Goal: Task Accomplishment & Management: Use online tool/utility

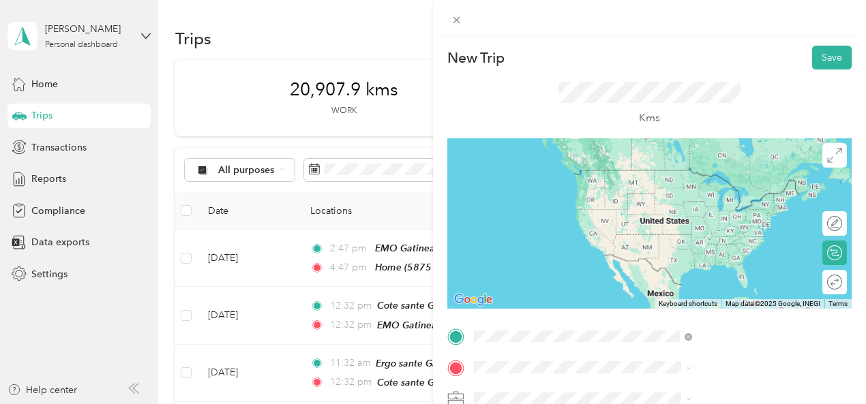
click at [700, 197] on div "Home [STREET_ADDRESS]" at bounding box center [687, 183] width 87 height 29
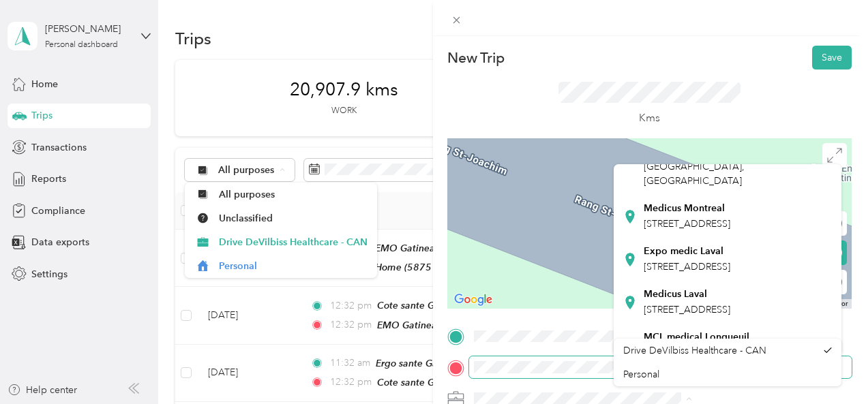
scroll to position [179, 0]
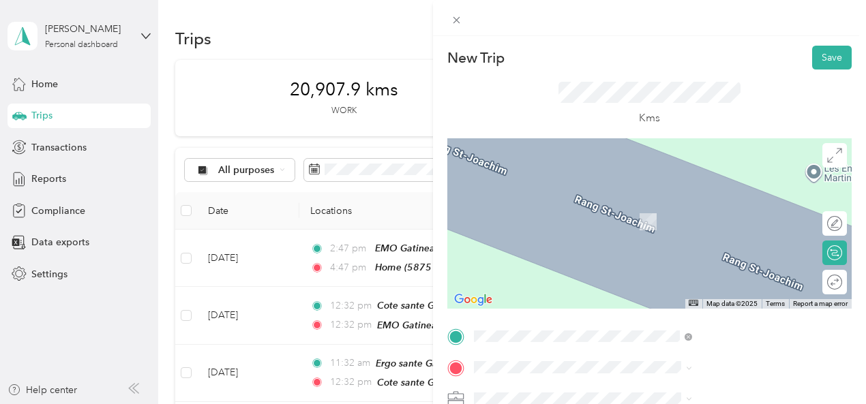
click at [731, 227] on span "[STREET_ADDRESS]" at bounding box center [687, 222] width 87 height 12
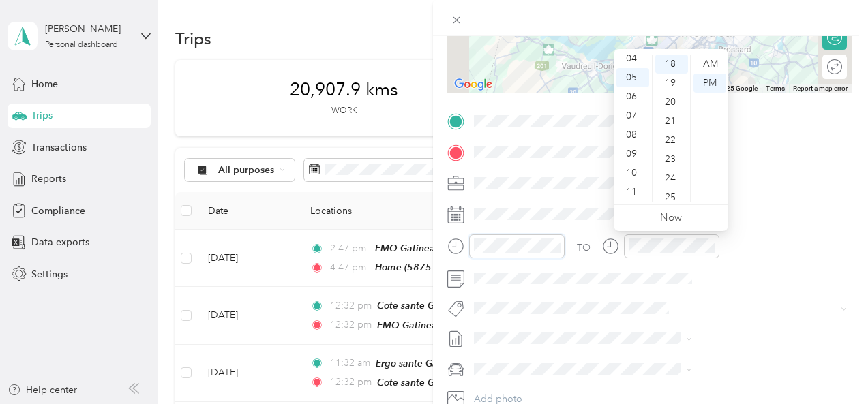
scroll to position [344, 0]
click at [637, 138] on div "08" at bounding box center [633, 135] width 33 height 19
click at [709, 64] on div "AM" at bounding box center [710, 64] width 33 height 19
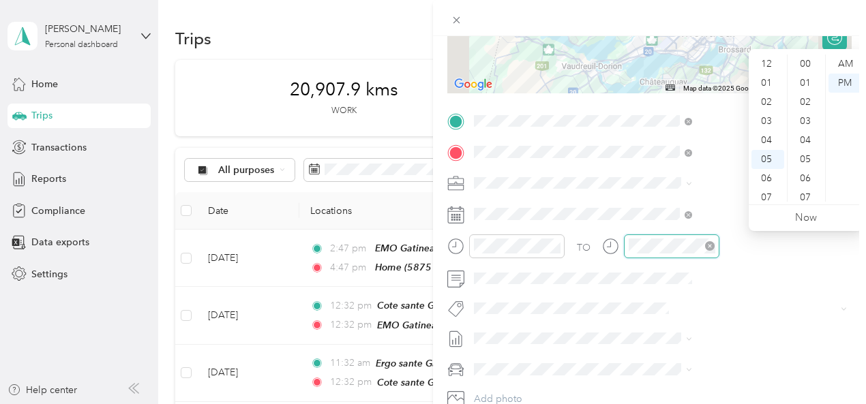
scroll to position [82, 0]
click at [775, 153] on div "09" at bounding box center [768, 154] width 33 height 19
click at [845, 68] on div "AM" at bounding box center [845, 64] width 33 height 19
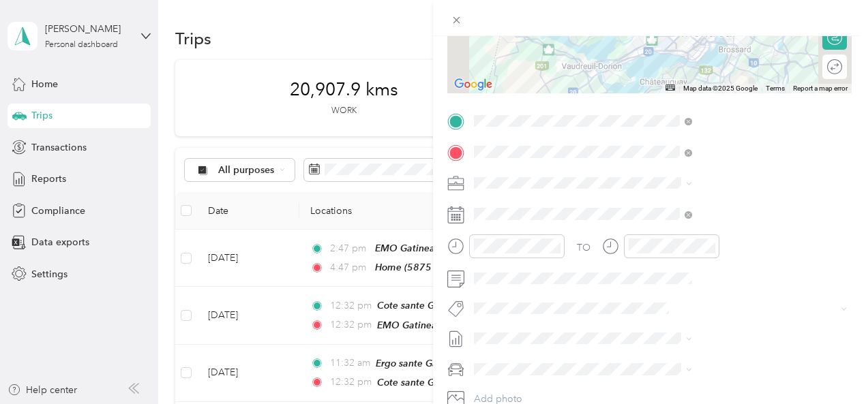
click at [857, 29] on div at bounding box center [649, 18] width 433 height 36
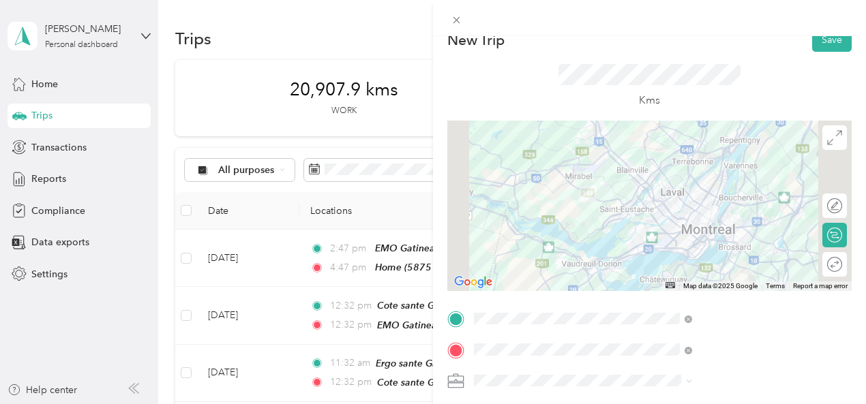
scroll to position [12, 0]
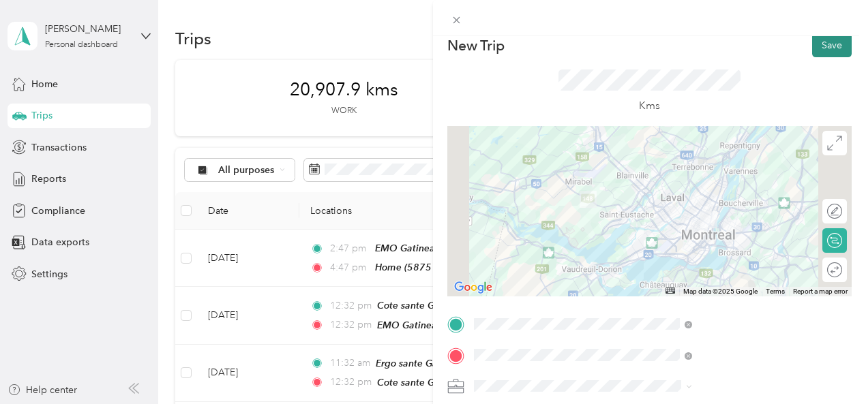
click at [828, 47] on button "Save" at bounding box center [832, 45] width 40 height 24
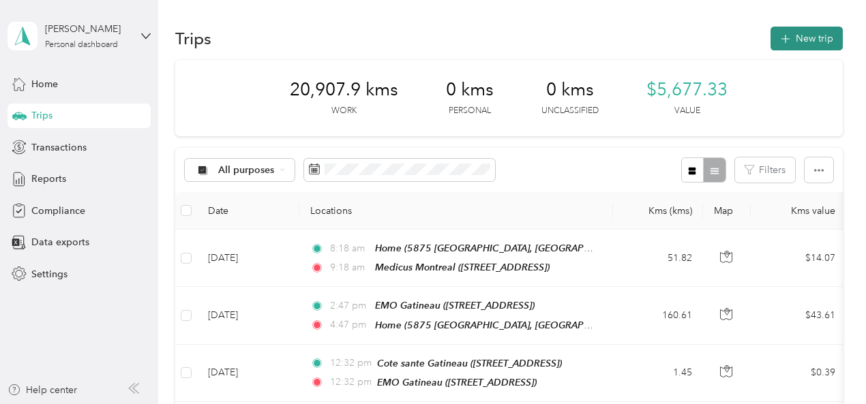
click at [793, 35] on button "New trip" at bounding box center [807, 39] width 72 height 24
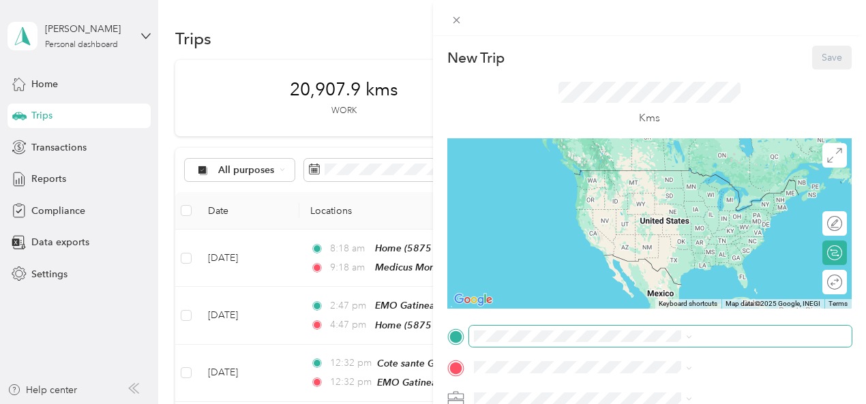
click at [636, 347] on span at bounding box center [660, 337] width 383 height 22
click at [630, 331] on div "New Trip Save This trip cannot be edited because it is either under review, app…" at bounding box center [649, 351] width 404 height 610
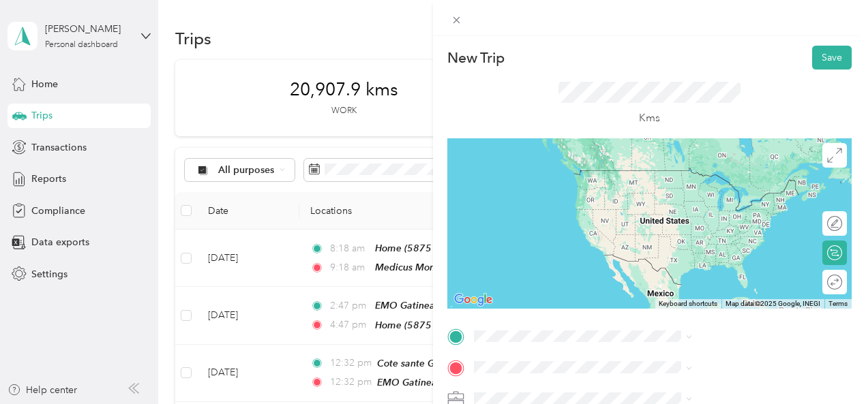
click at [716, 267] on div "Medicus Montreal [STREET_ADDRESS]" at bounding box center [687, 268] width 87 height 29
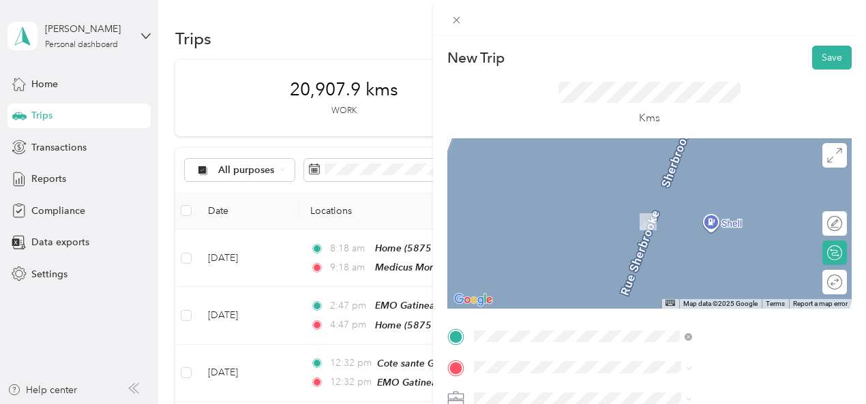
click at [673, 220] on span "[STREET_ADDRESS]" at bounding box center [687, 215] width 87 height 12
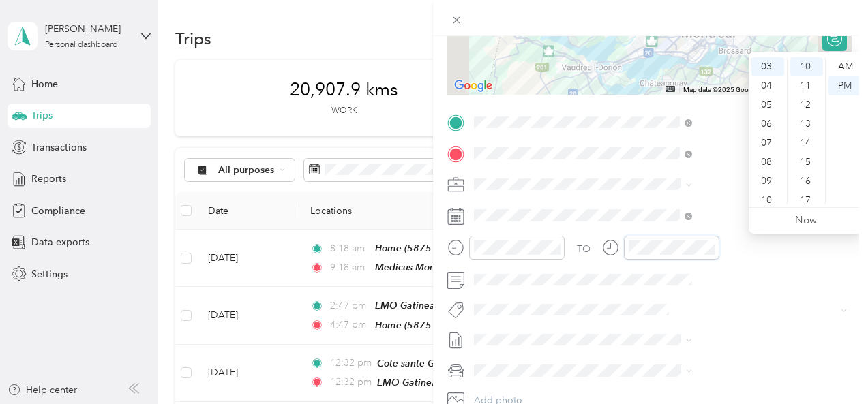
scroll to position [0, 0]
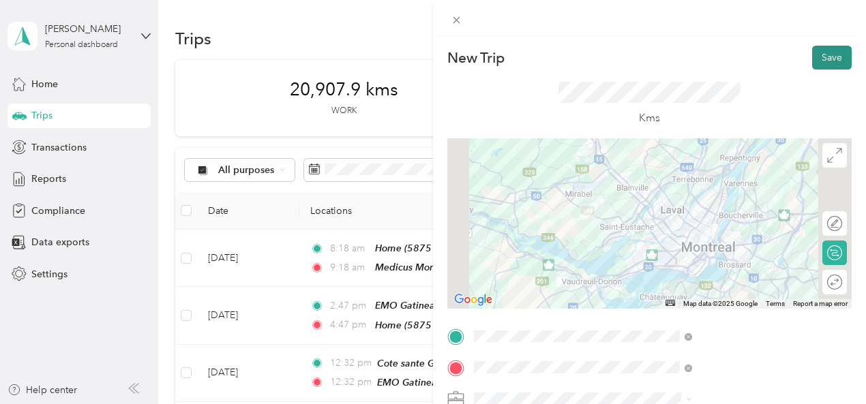
click at [821, 53] on button "Save" at bounding box center [832, 58] width 40 height 24
